Goal: Use online tool/utility: Use online tool/utility

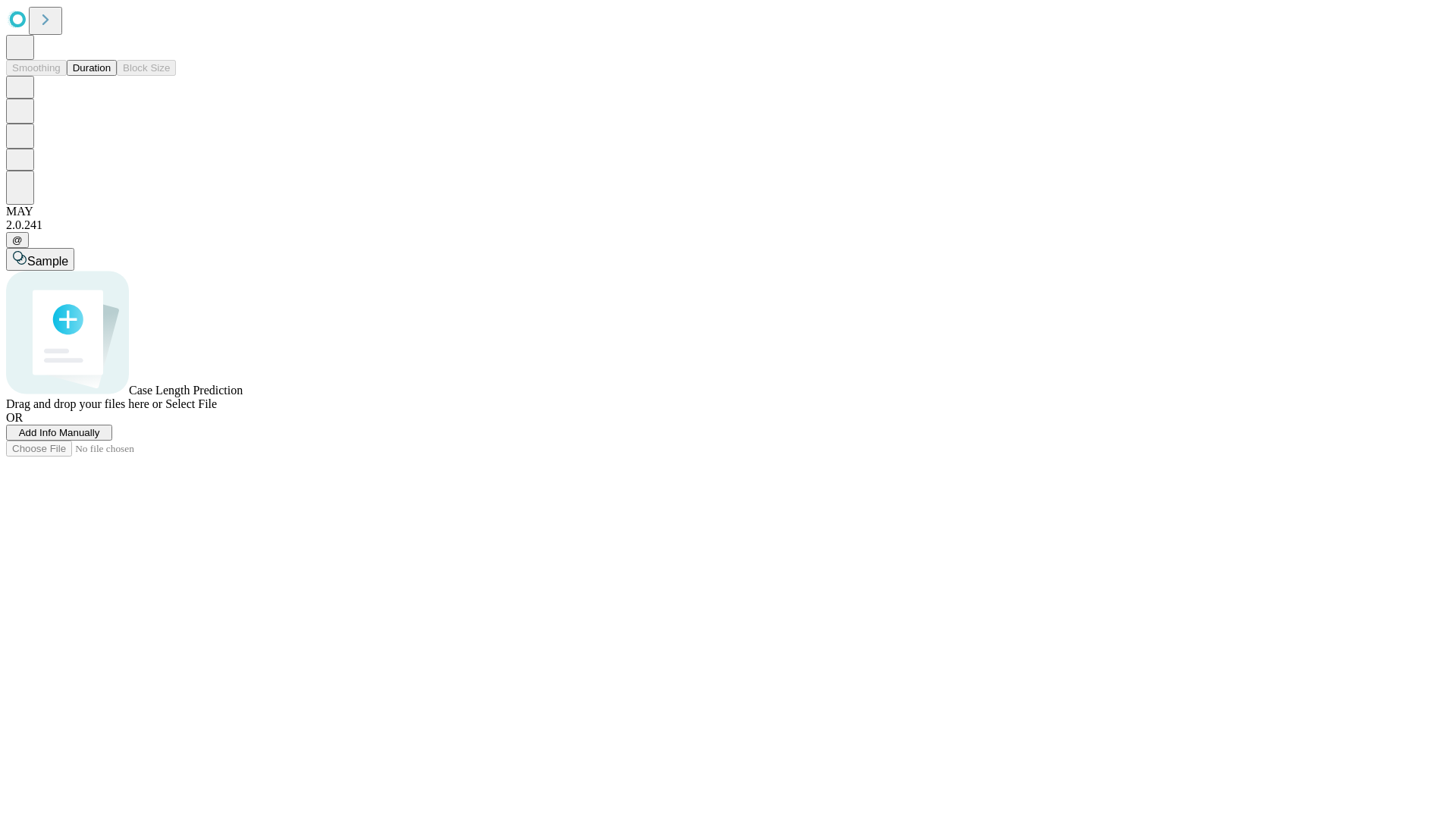
click at [111, 76] on button "Duration" at bounding box center [91, 67] width 50 height 16
click at [217, 410] on span "Select File" at bounding box center [191, 403] width 51 height 13
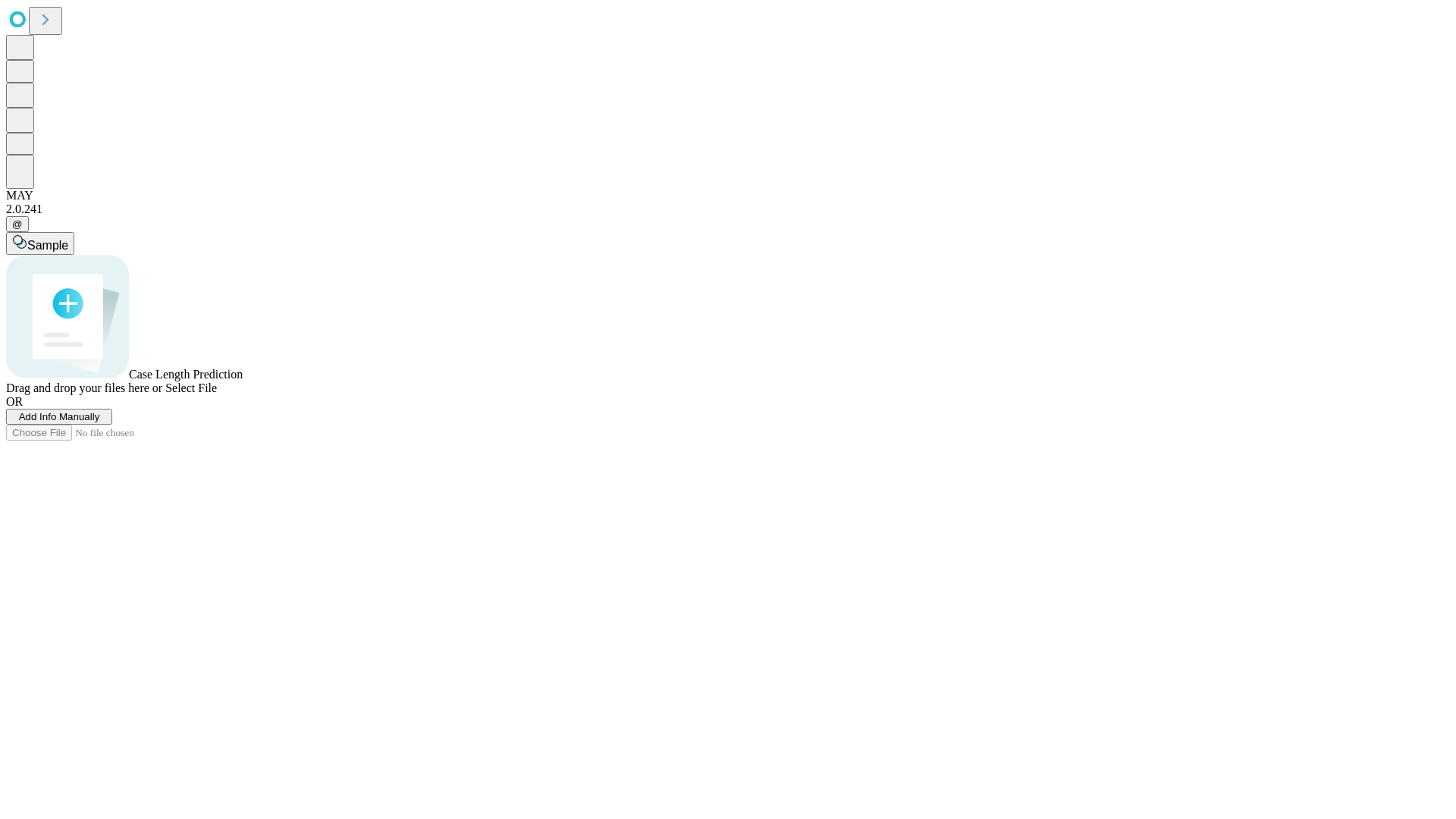
click at [217, 395] on span "Select File" at bounding box center [191, 388] width 51 height 13
